Goal: Task Accomplishment & Management: Manage account settings

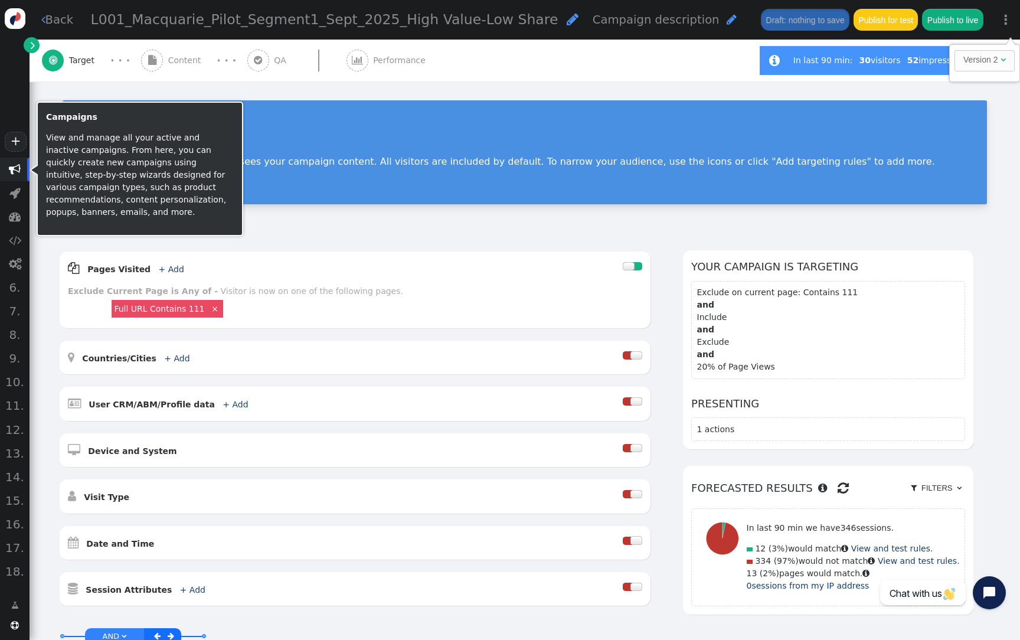
click at [18, 171] on span "" at bounding box center [15, 170] width 12 height 12
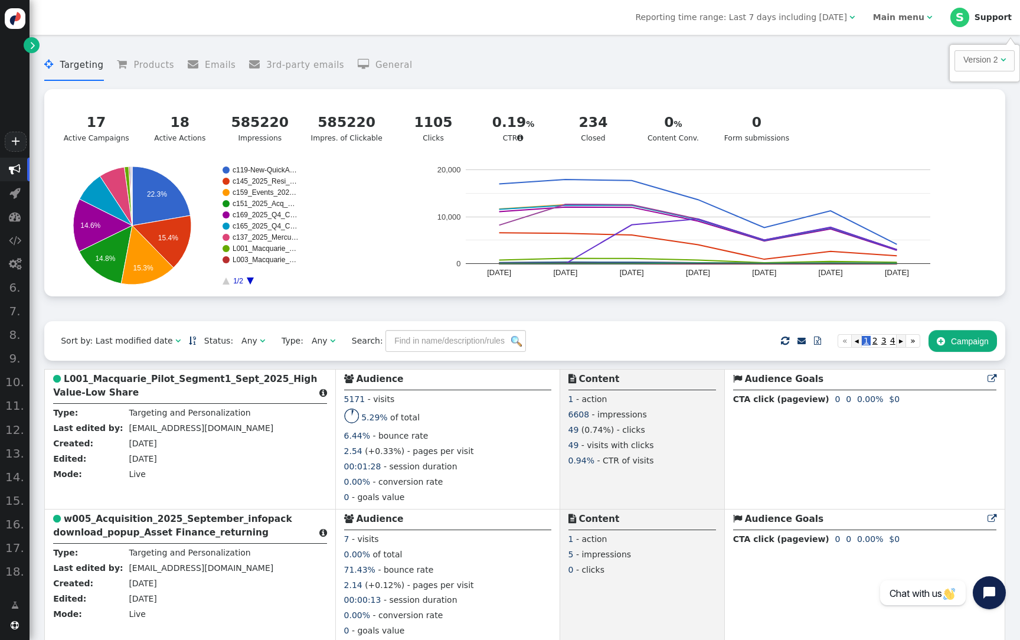
click at [907, 19] on b "Main menu" at bounding box center [898, 16] width 51 height 9
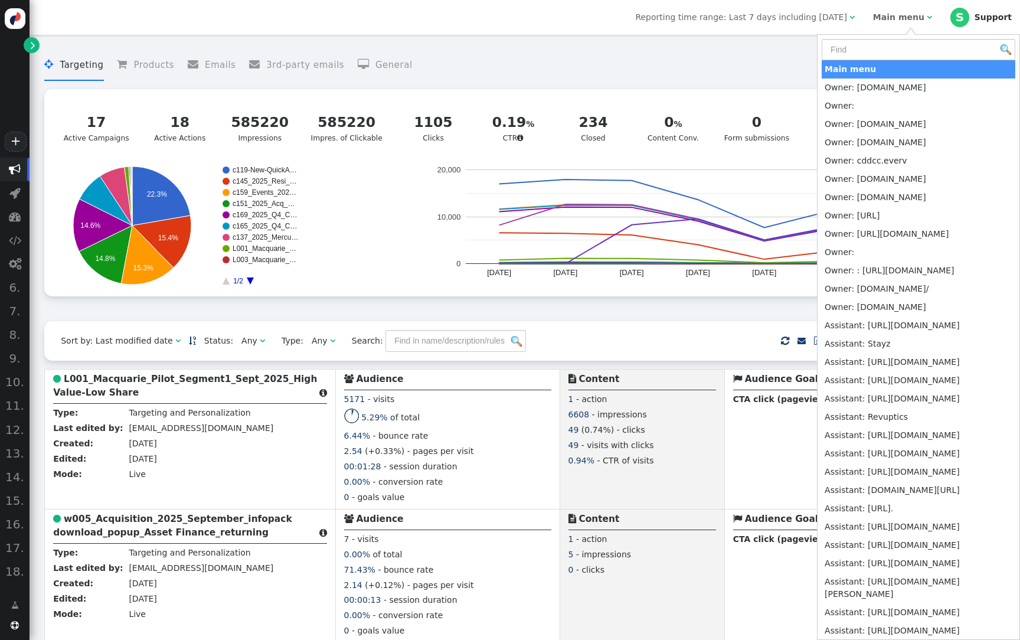
click at [712, 78] on menu " Targeting  Products  Emails  3rd-party emails  General" at bounding box center [524, 65] width 961 height 31
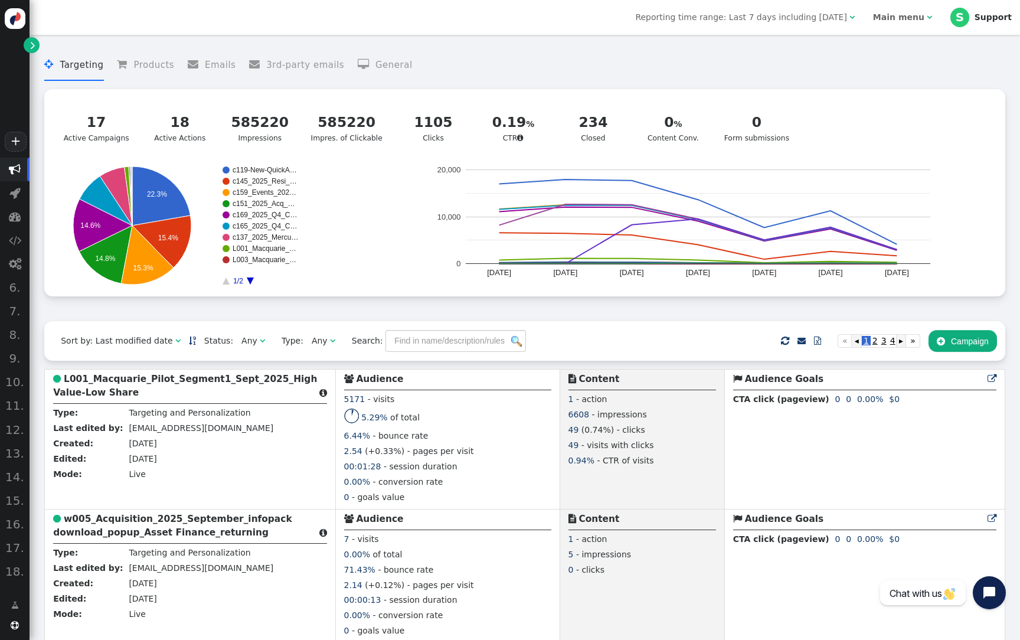
click at [905, 22] on div "Main menu" at bounding box center [898, 17] width 51 height 12
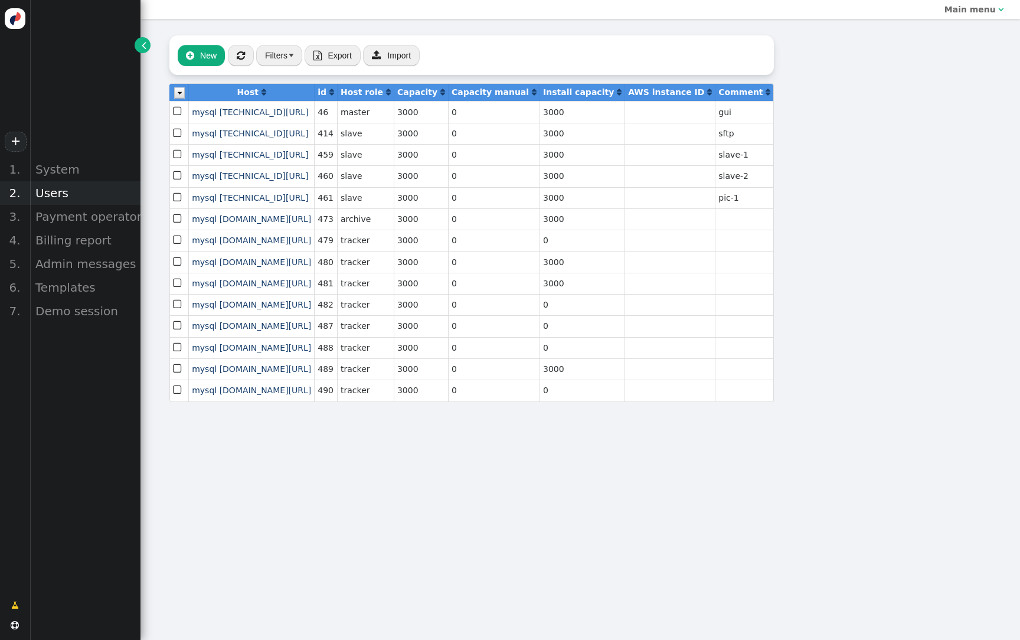
click at [58, 199] on div "Users" at bounding box center [85, 193] width 111 height 24
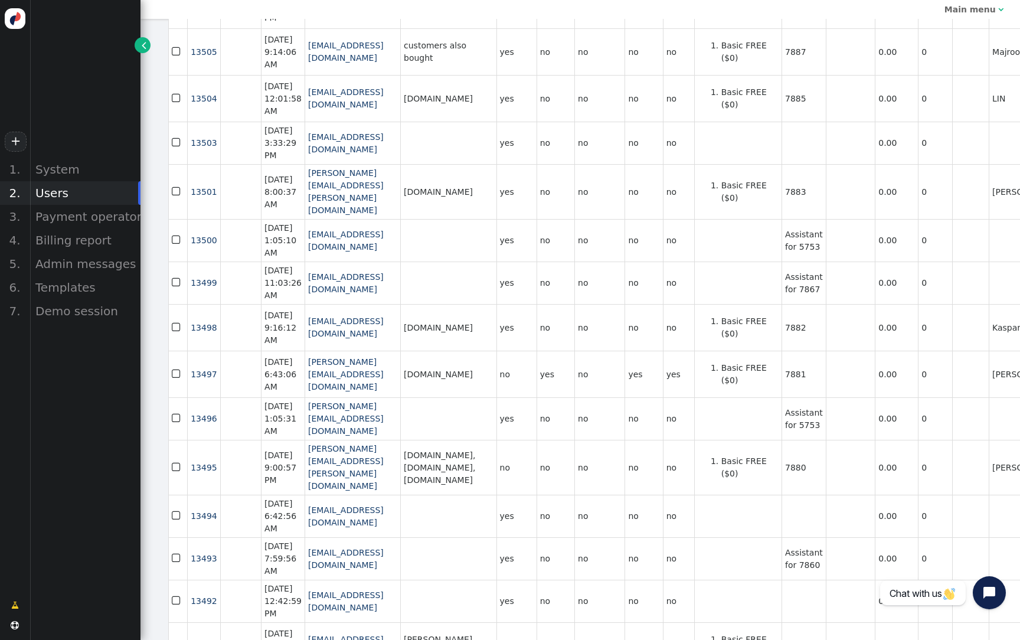
scroll to position [866, 0]
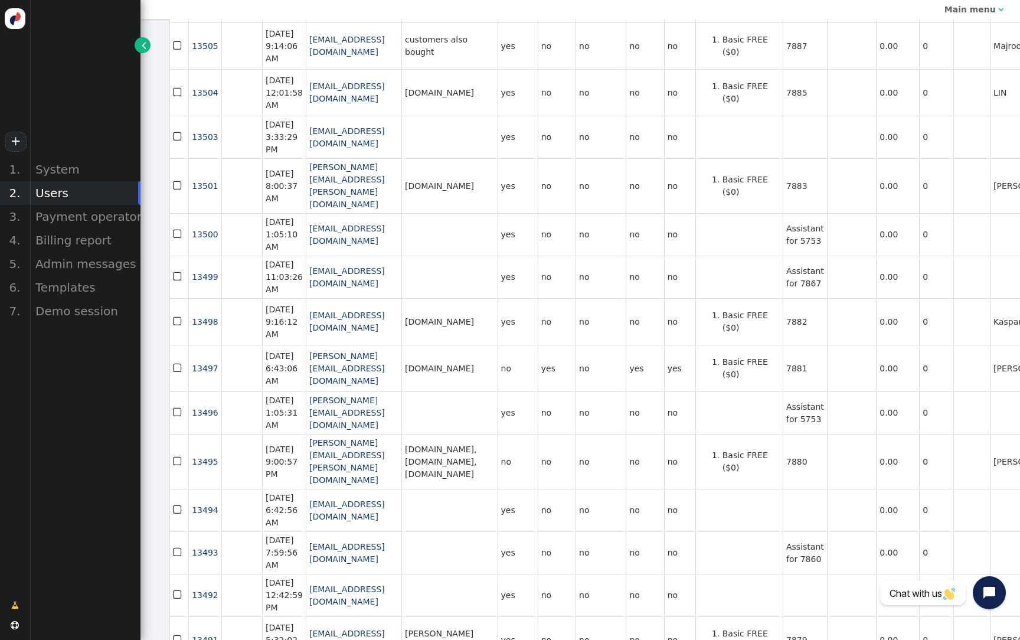
click at [827, 298] on td "Assistant for 7867" at bounding box center [805, 277] width 44 height 43
copy td "7867"
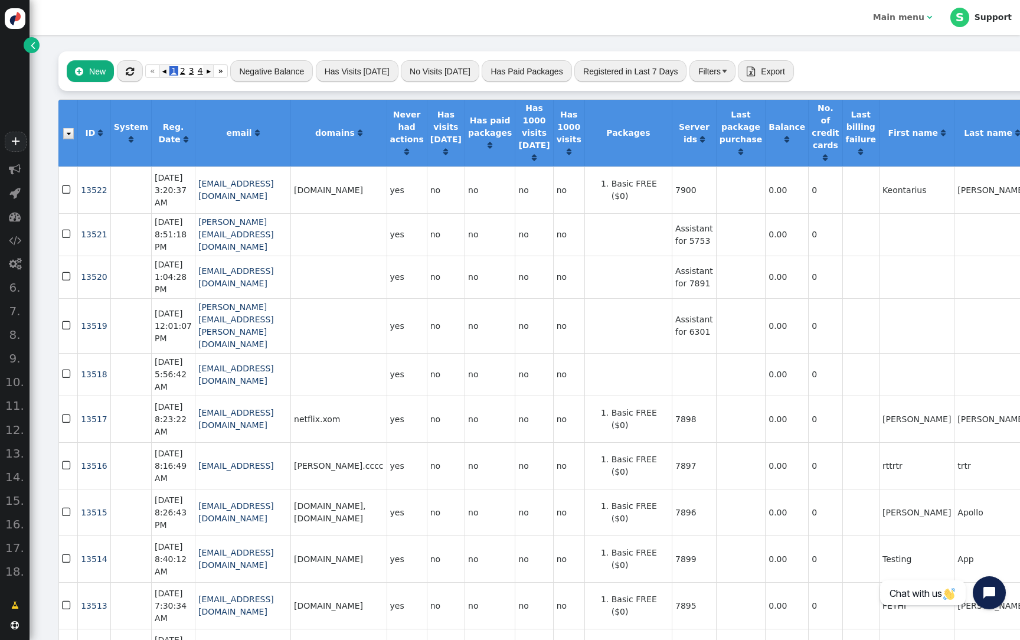
click at [32, 45] on span "" at bounding box center [33, 45] width 5 height 12
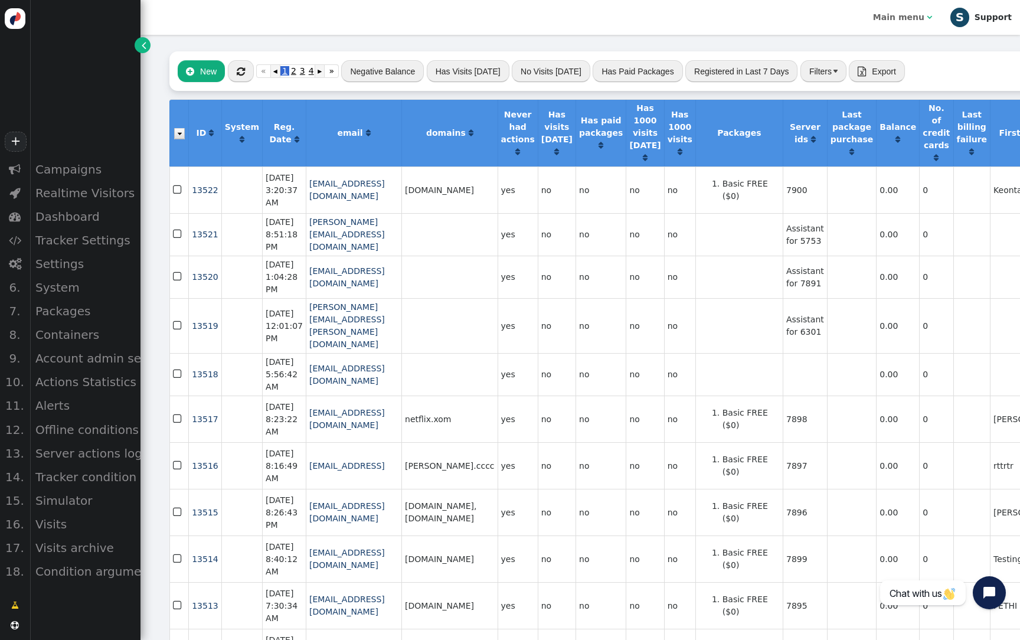
click at [995, 21] on div "Support" at bounding box center [993, 17] width 37 height 10
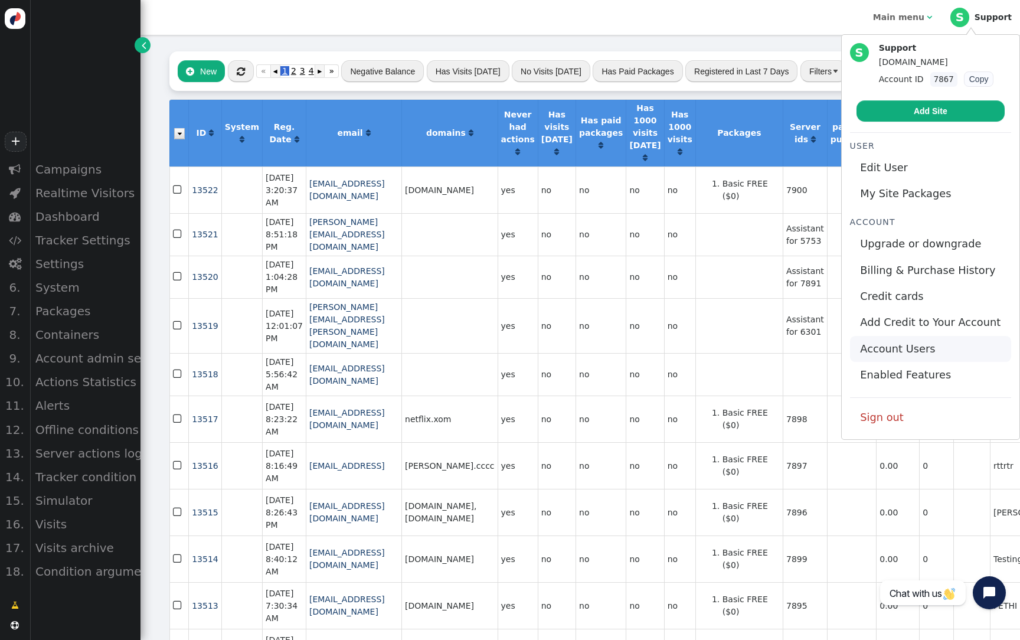
click at [927, 343] on link "Account Users" at bounding box center [930, 349] width 161 height 26
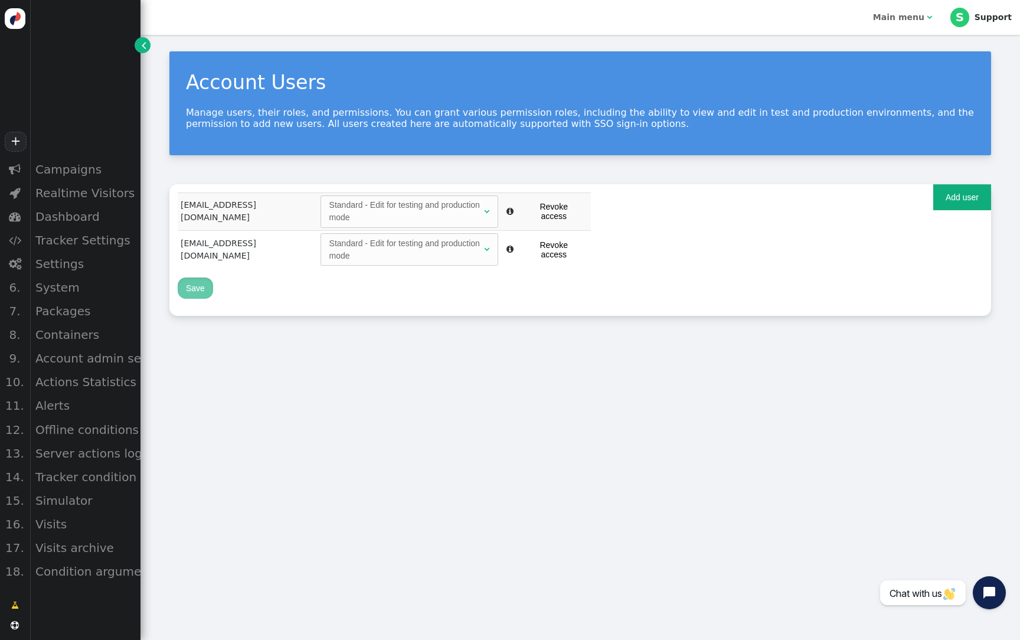
click at [925, 204] on div "Register new user Add existing user Email Password Confirm password Permissions…" at bounding box center [580, 250] width 822 height 132
click at [976, 204] on button "Add user" at bounding box center [963, 197] width 58 height 26
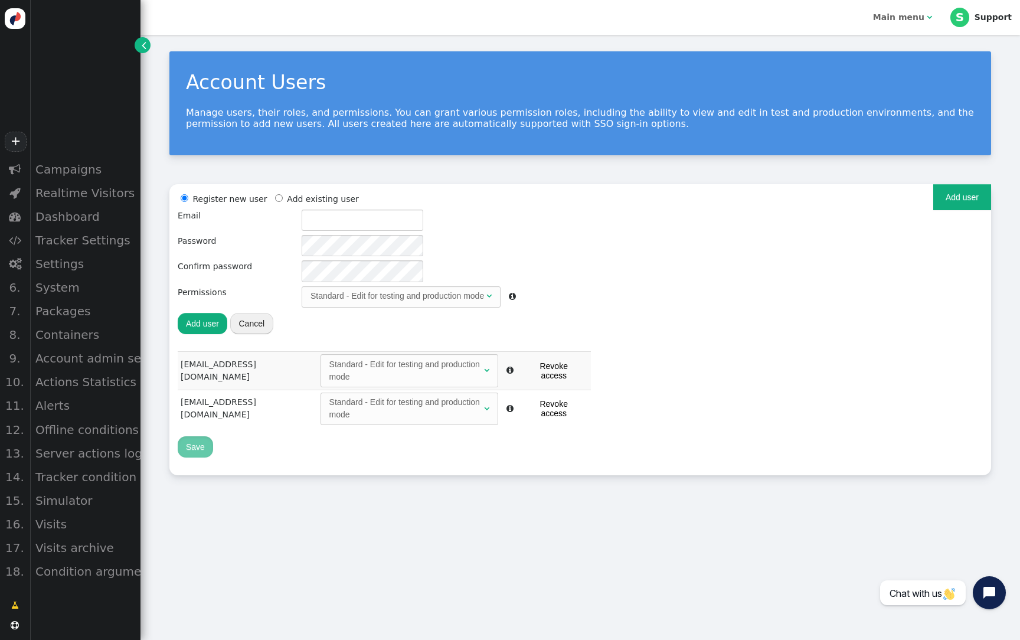
radio input "false"
radio input "true"
drag, startPoint x: 272, startPoint y: 194, endPoint x: 310, endPoint y: 203, distance: 39.4
click at [272, 194] on span at bounding box center [279, 198] width 15 height 9
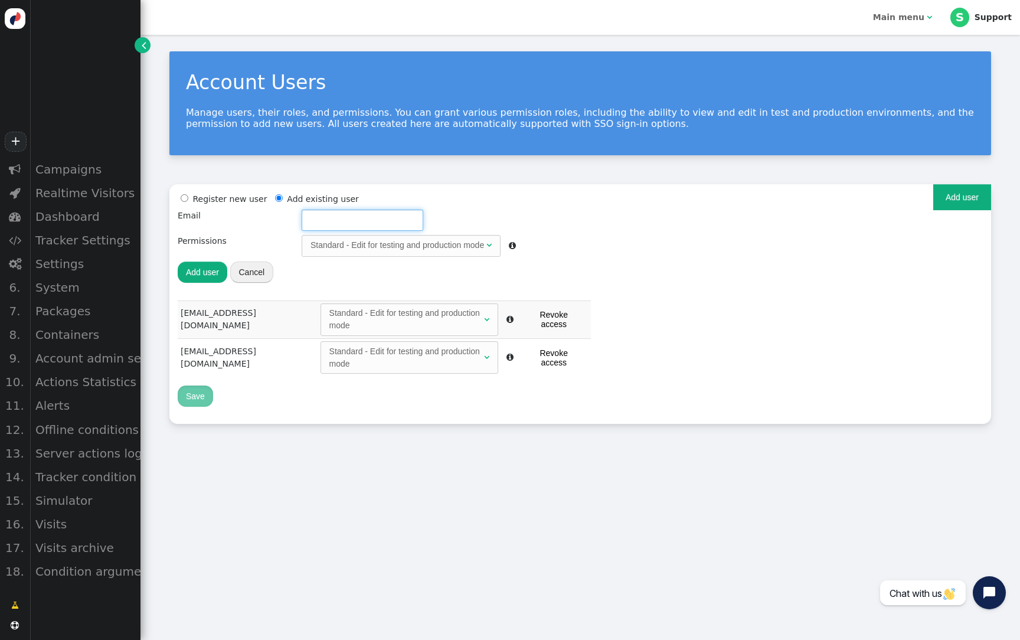
click at [356, 223] on input "text" at bounding box center [363, 220] width 122 height 21
type input "jacob@personyze.com"
click at [214, 269] on button "Add user" at bounding box center [203, 272] width 50 height 21
